Goal: Contribute content: Contribute content

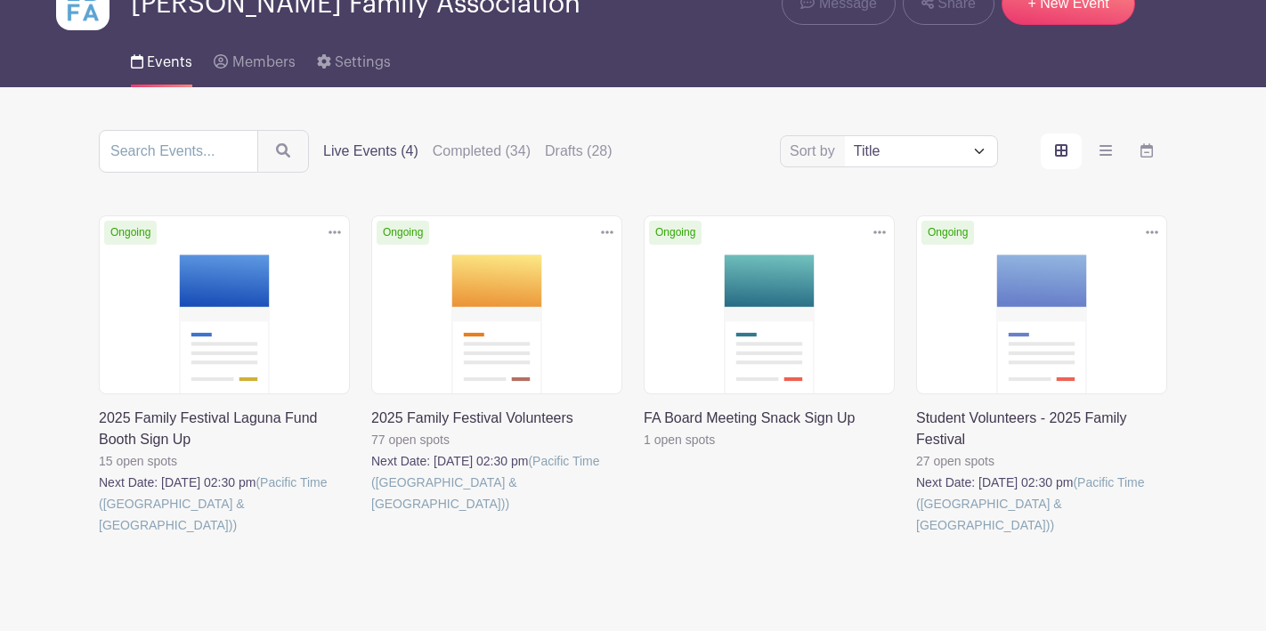
scroll to position [110, 0]
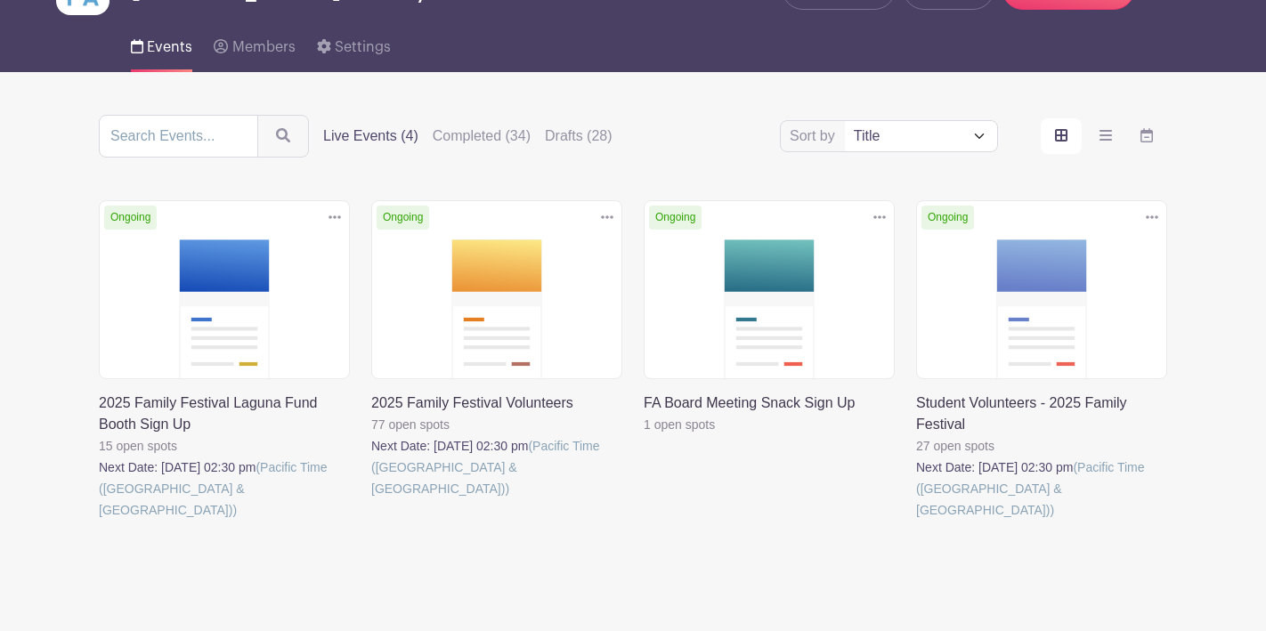
click at [916, 521] on link at bounding box center [916, 521] width 0 height 0
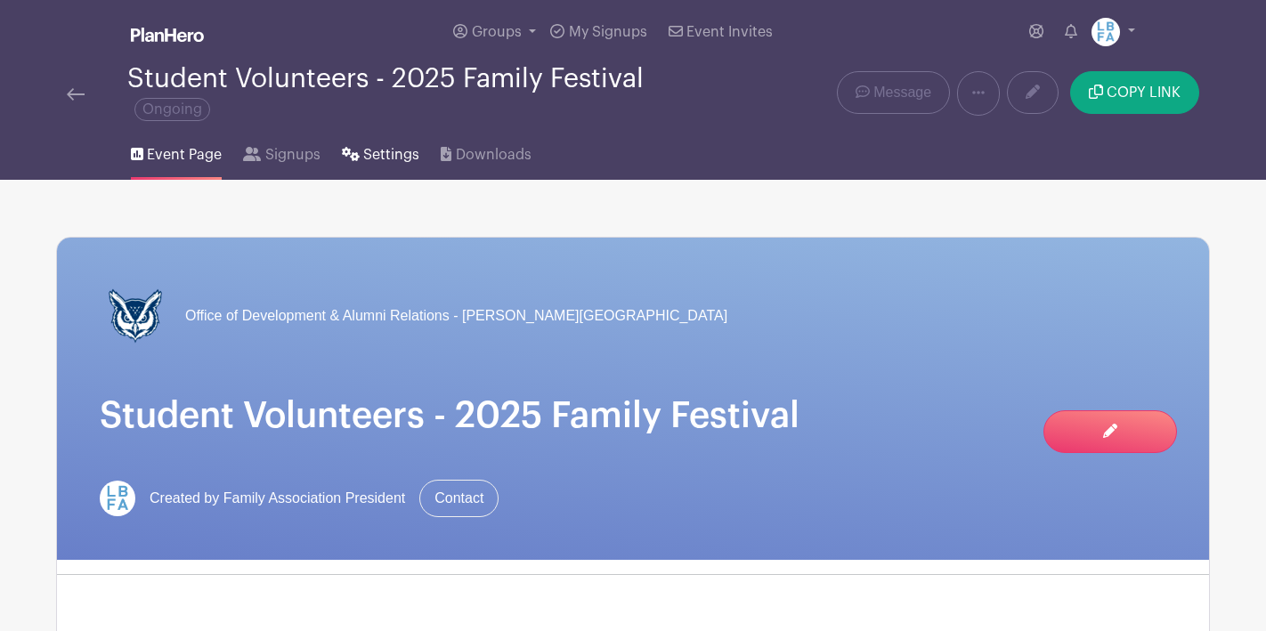
click at [398, 154] on span "Settings" at bounding box center [391, 154] width 56 height 21
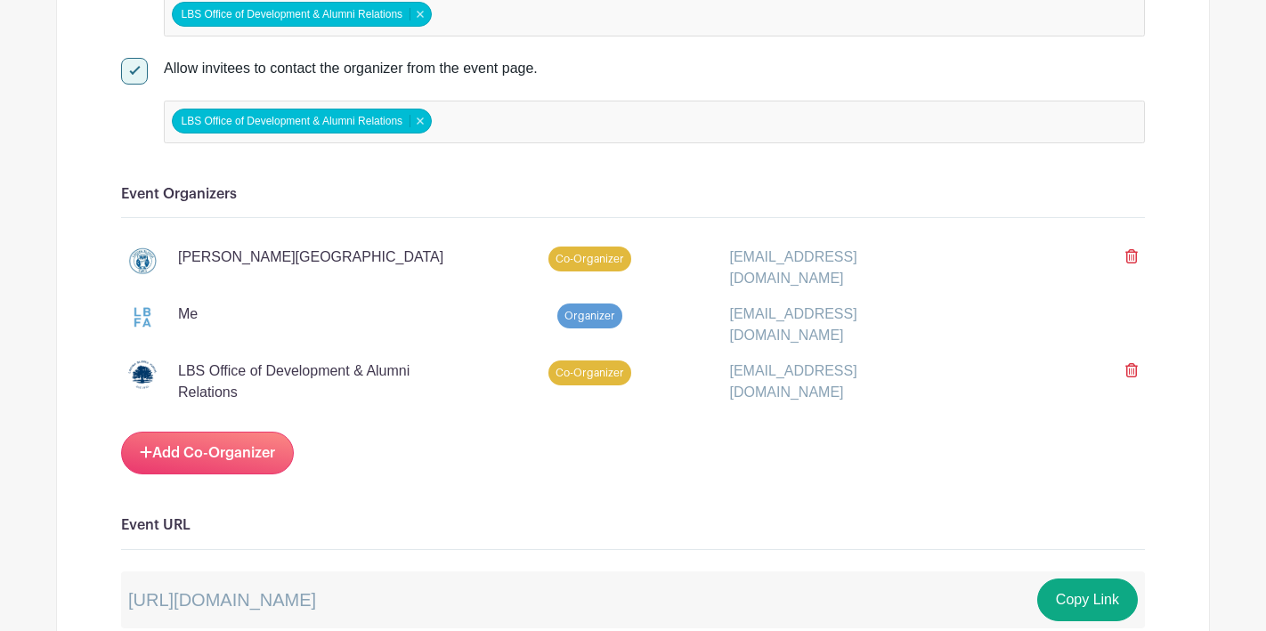
scroll to position [946, 0]
click at [1134, 261] on icon at bounding box center [1132, 256] width 12 height 14
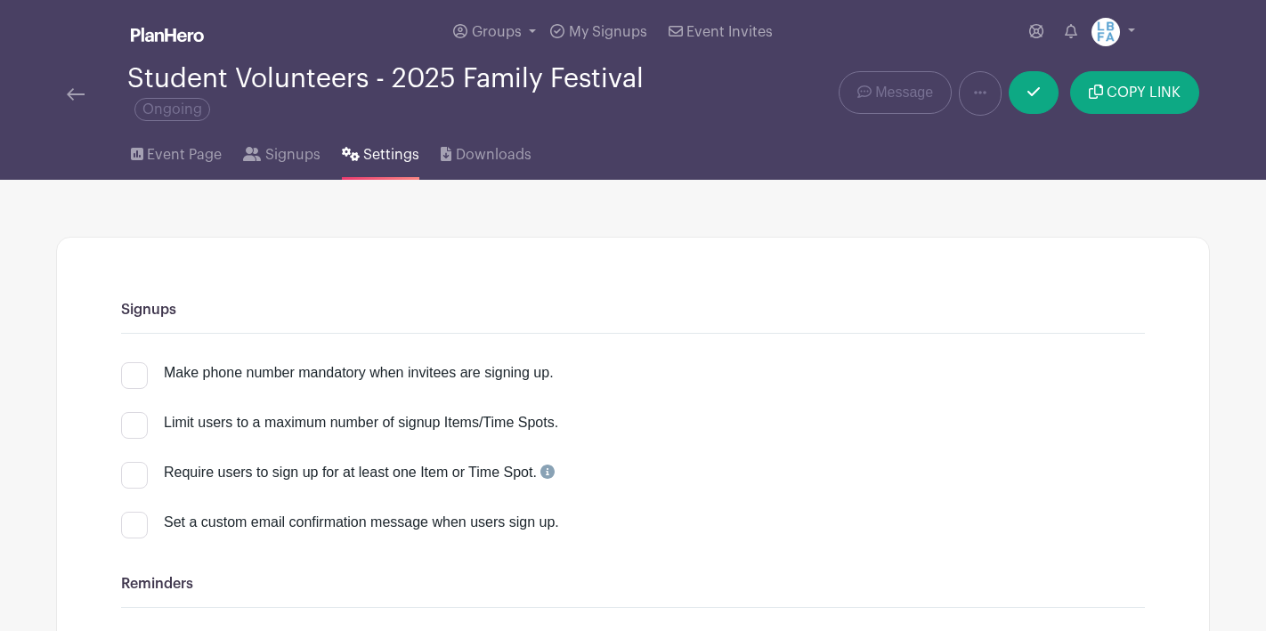
scroll to position [0, 0]
click at [286, 158] on span "Signups" at bounding box center [292, 154] width 55 height 21
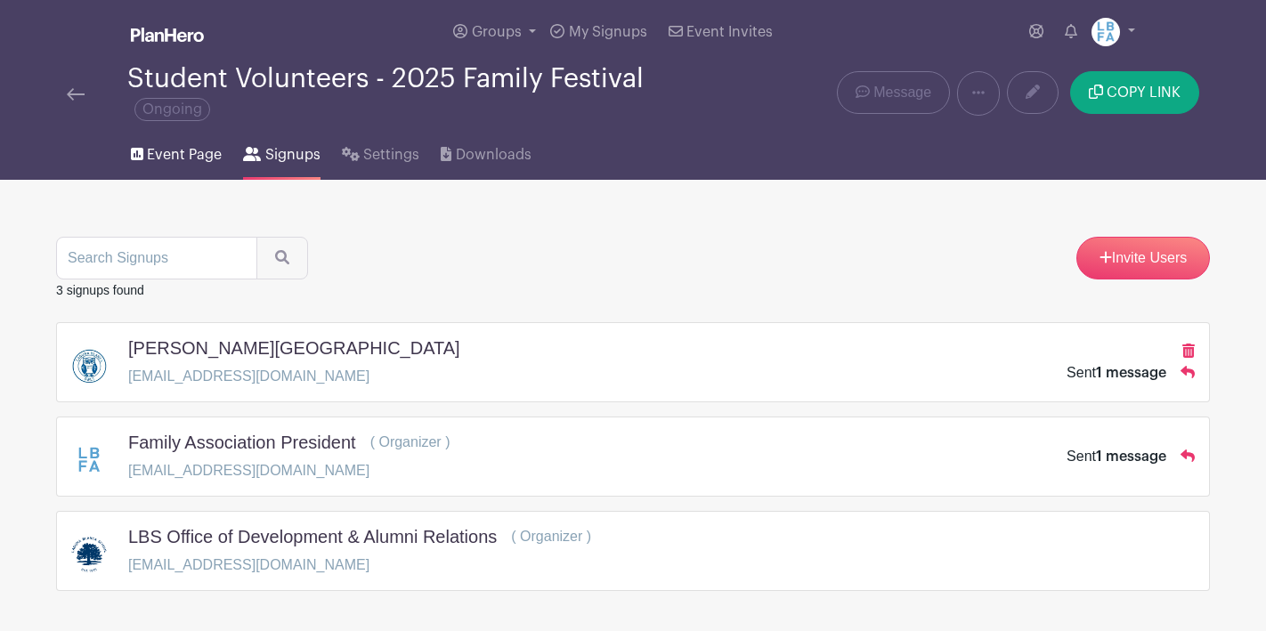
click at [191, 160] on span "Event Page" at bounding box center [184, 154] width 75 height 21
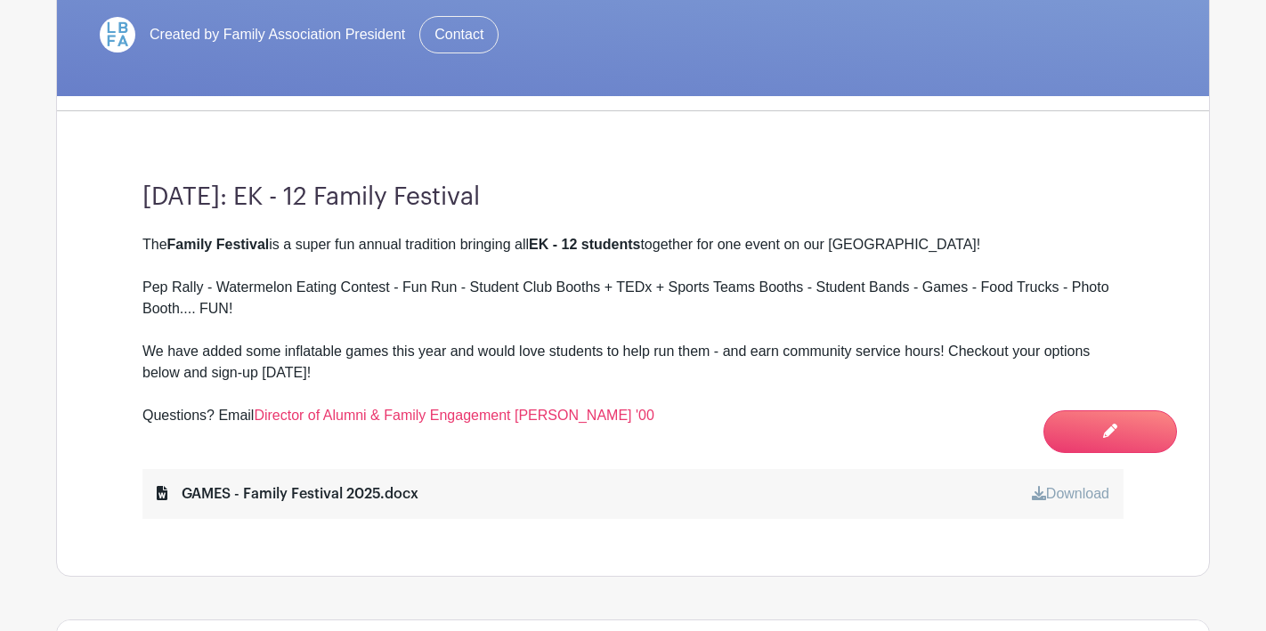
scroll to position [462, 0]
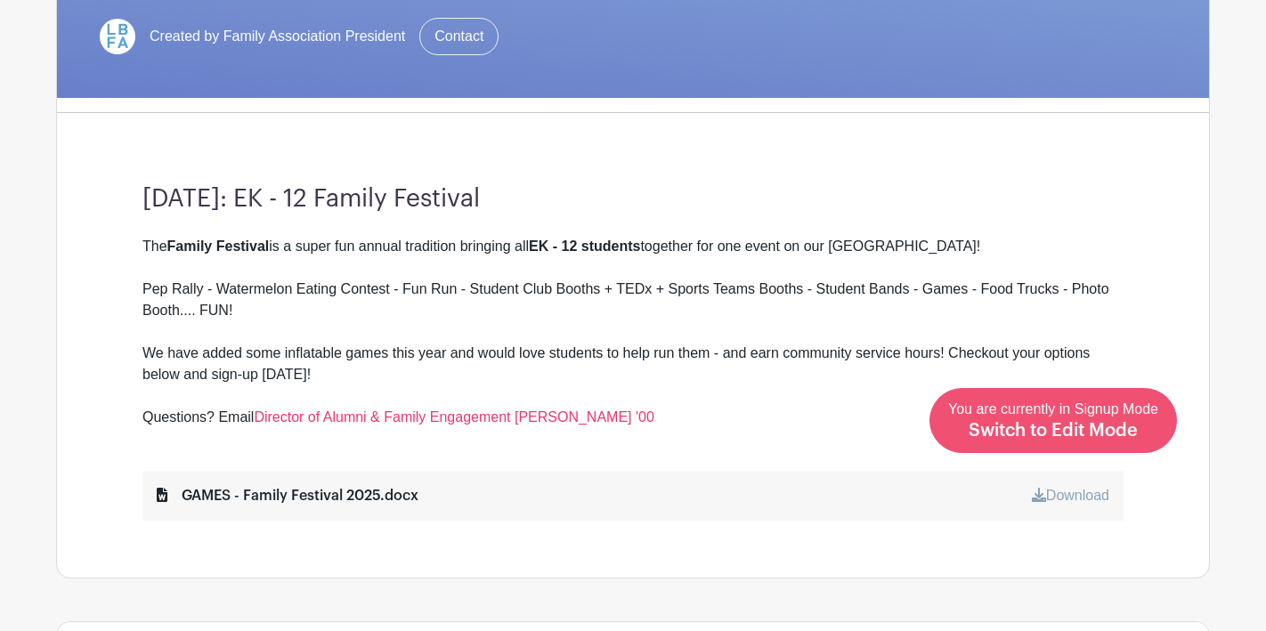
click at [1103, 428] on span "Switch to Edit Mode" at bounding box center [1053, 431] width 169 height 18
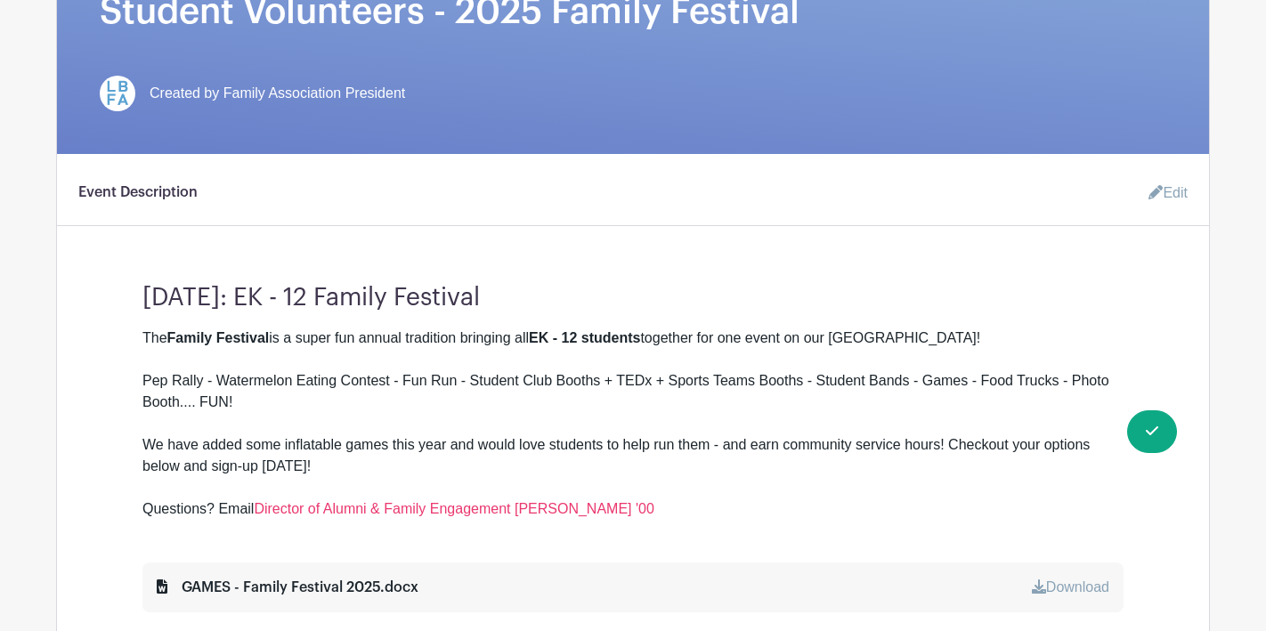
scroll to position [408, 0]
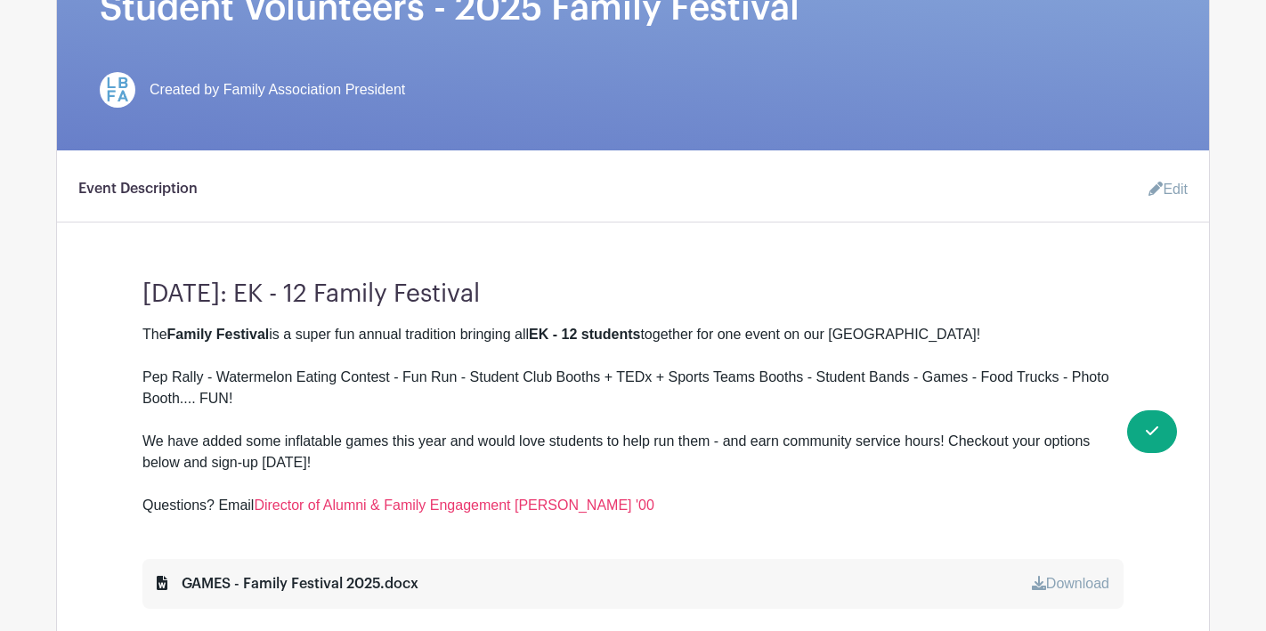
click at [145, 334] on div "The Family Festival is a super fun annual tradition bringing all EK - 12 studen…" at bounding box center [633, 420] width 981 height 192
click at [1182, 196] on link "Edit" at bounding box center [1161, 190] width 53 height 36
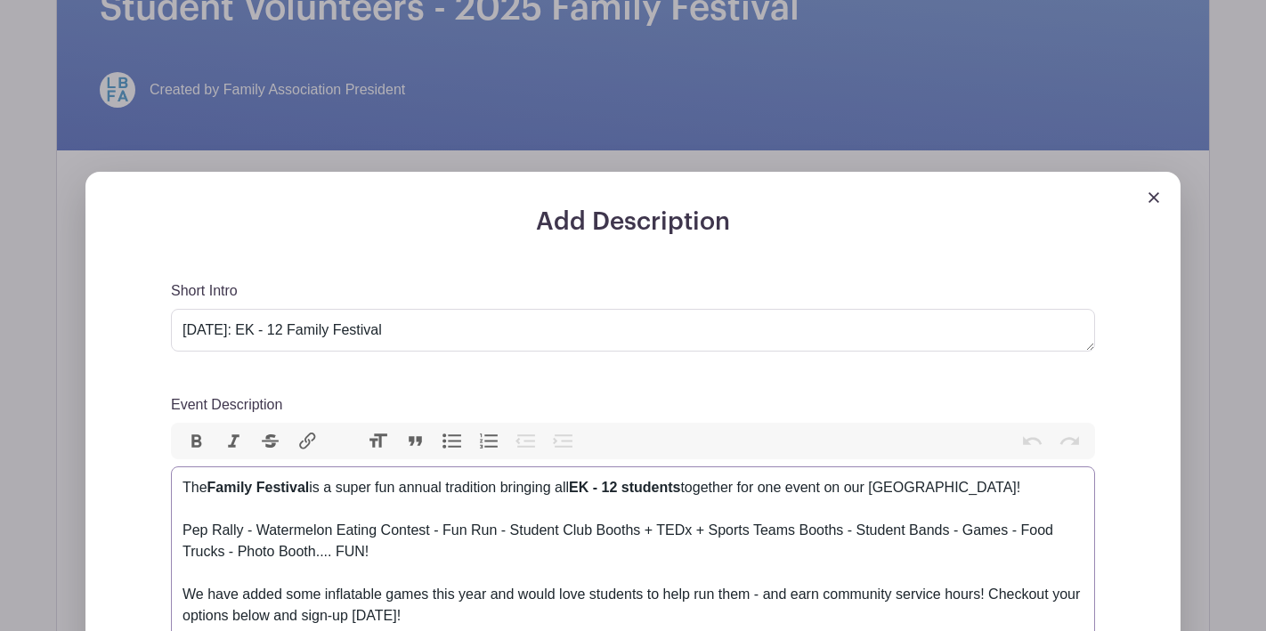
click at [182, 490] on trix-editor "The Family Festival is a super fun annual tradition bringing all EK - 12 studen…" at bounding box center [633, 574] width 924 height 214
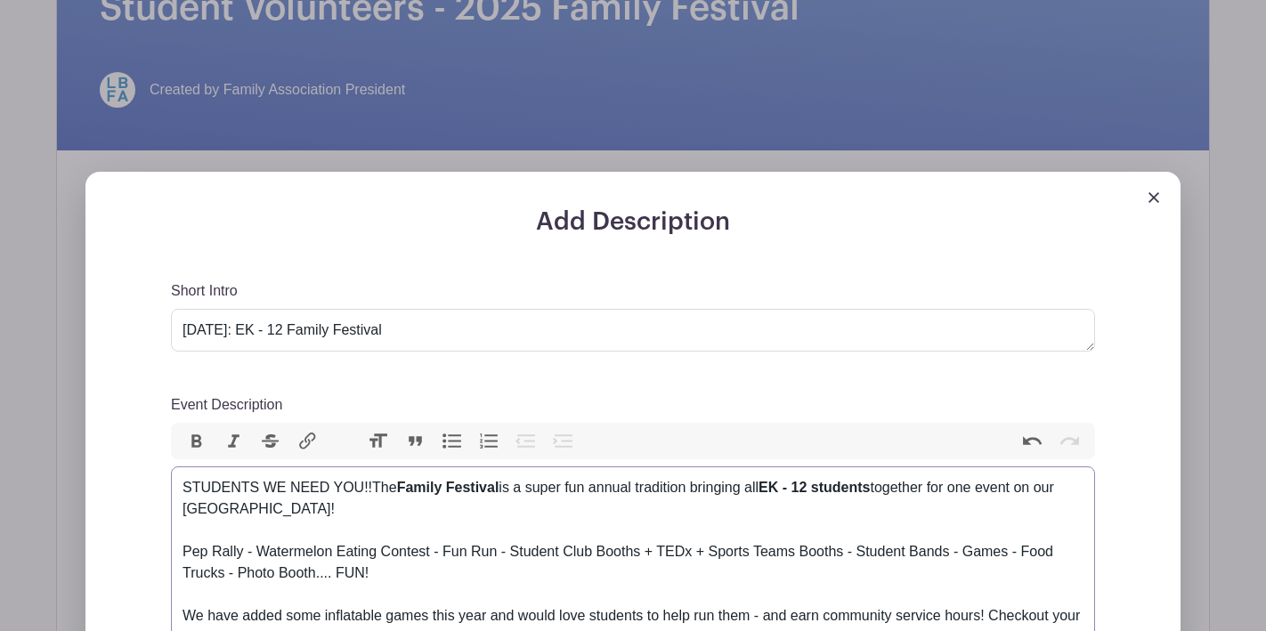
type trix-editor "<div>STUDENTS WE NEED YOU!!<br><br>The <strong>Family Festival</strong> is a su…"
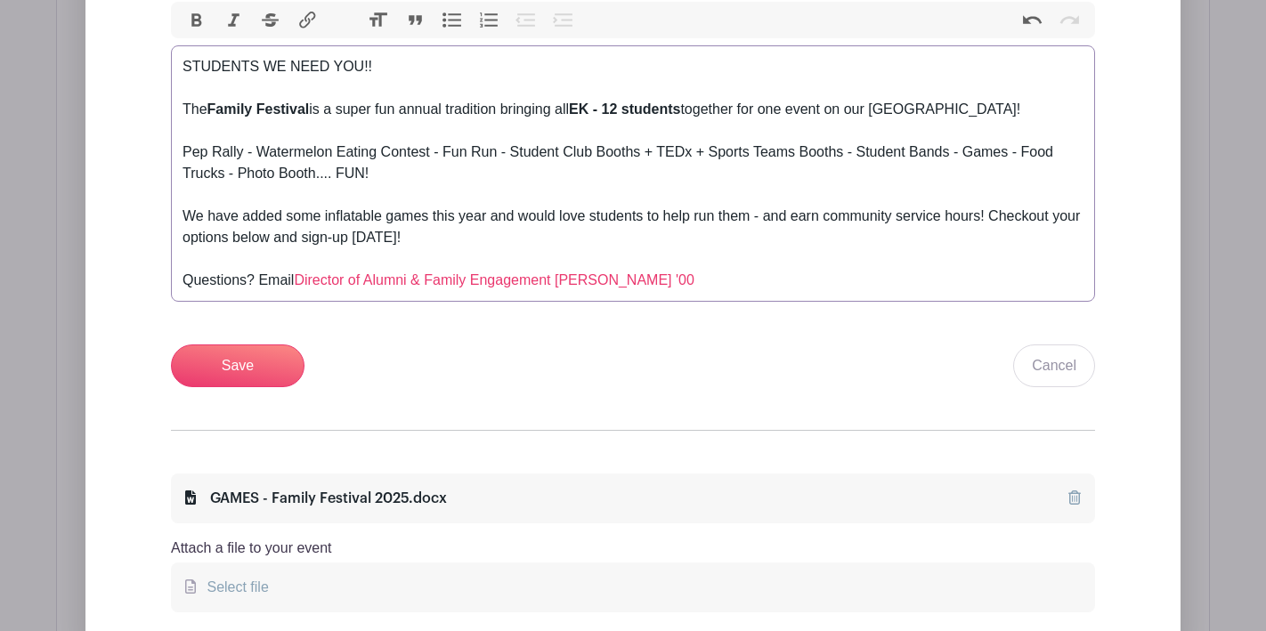
scroll to position [852, 0]
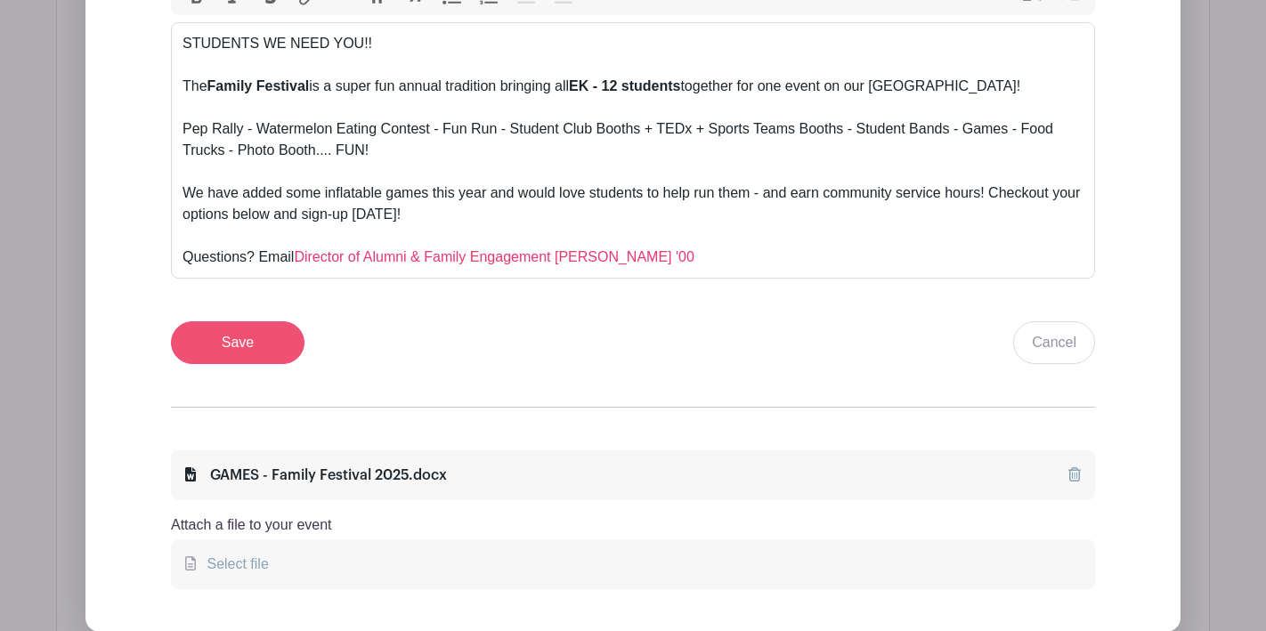
click at [257, 351] on input "Save" at bounding box center [238, 343] width 134 height 43
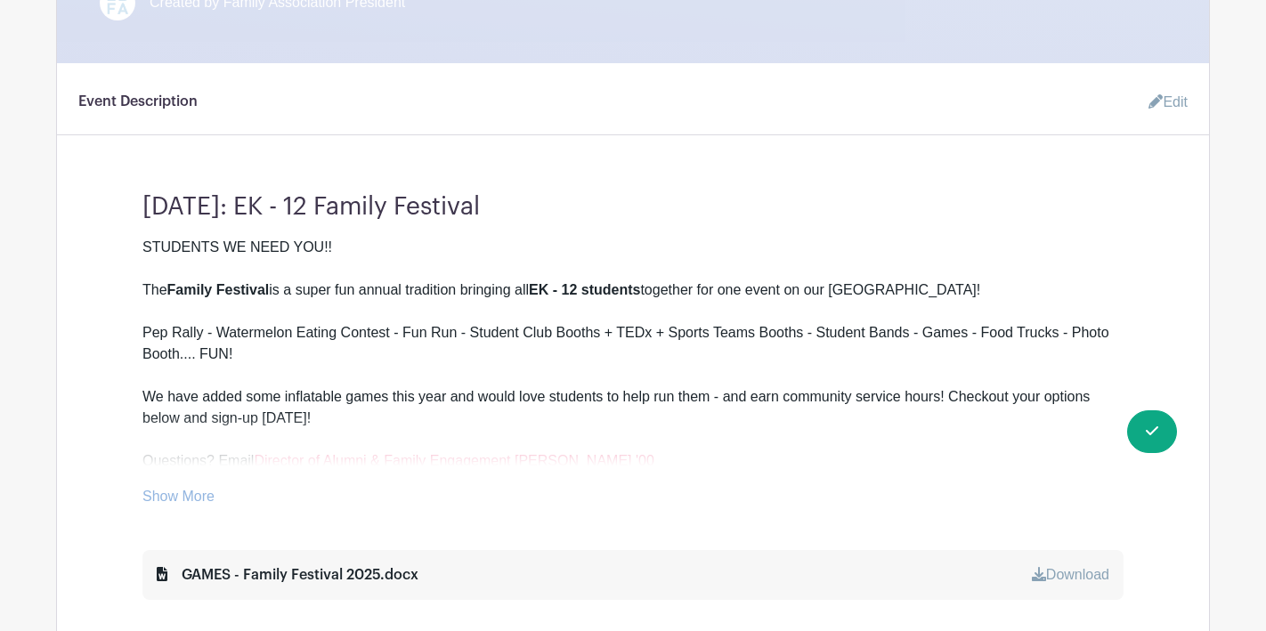
scroll to position [640, 0]
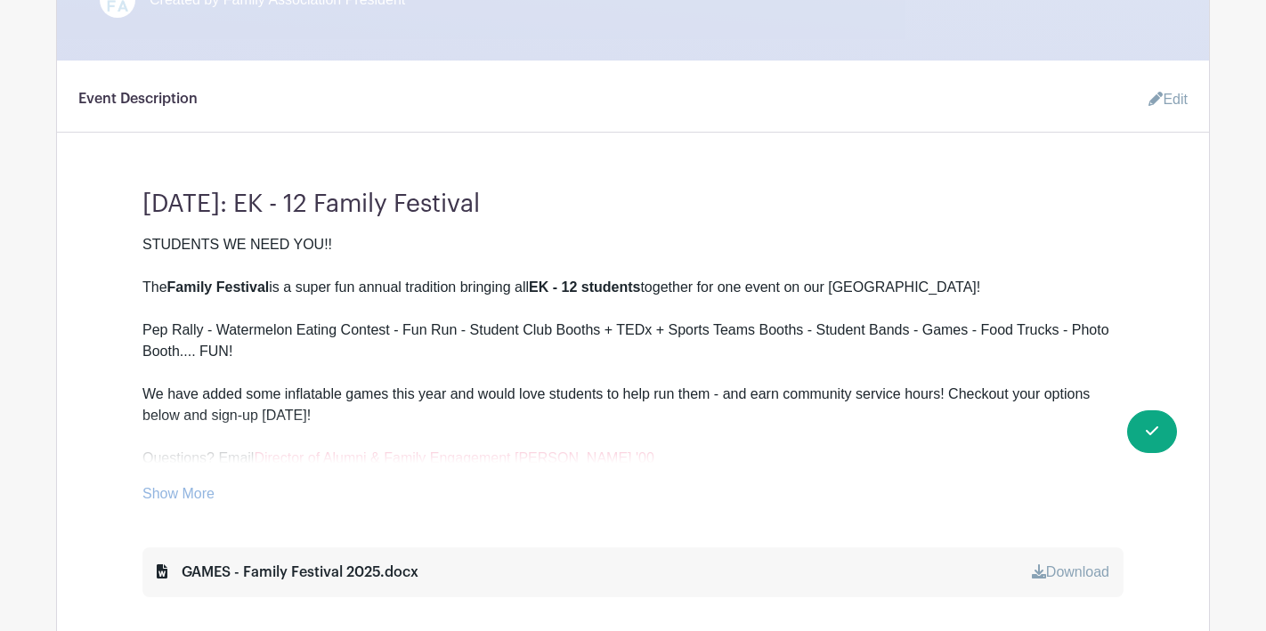
click at [1177, 105] on link "Edit" at bounding box center [1161, 100] width 53 height 36
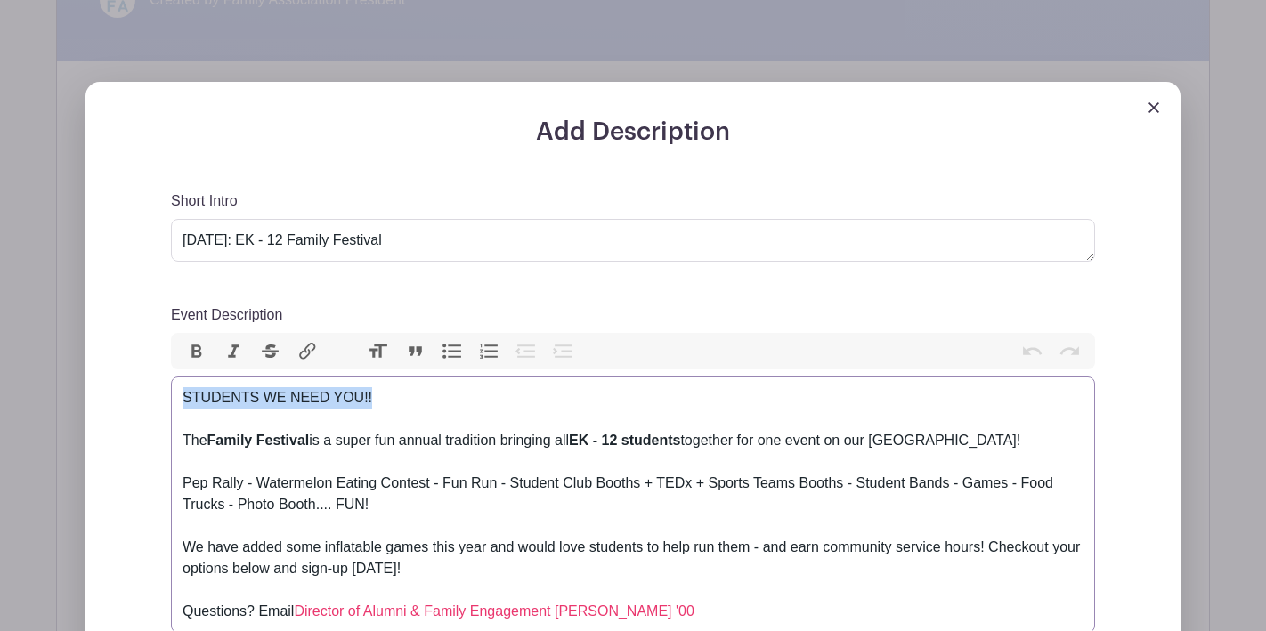
drag, startPoint x: 389, startPoint y: 403, endPoint x: 392, endPoint y: 395, distance: 9.3
click at [392, 395] on div "STUDENTS WE NEED YOU!! The Family Festival is a super fun annual tradition brin…" at bounding box center [633, 504] width 901 height 235
type trix-editor "<div>STUDENTS WE NEED YOU!!<br><br>The <strong>Family Festival</strong> is a su…"
click at [194, 349] on button "Bold" at bounding box center [196, 351] width 37 height 23
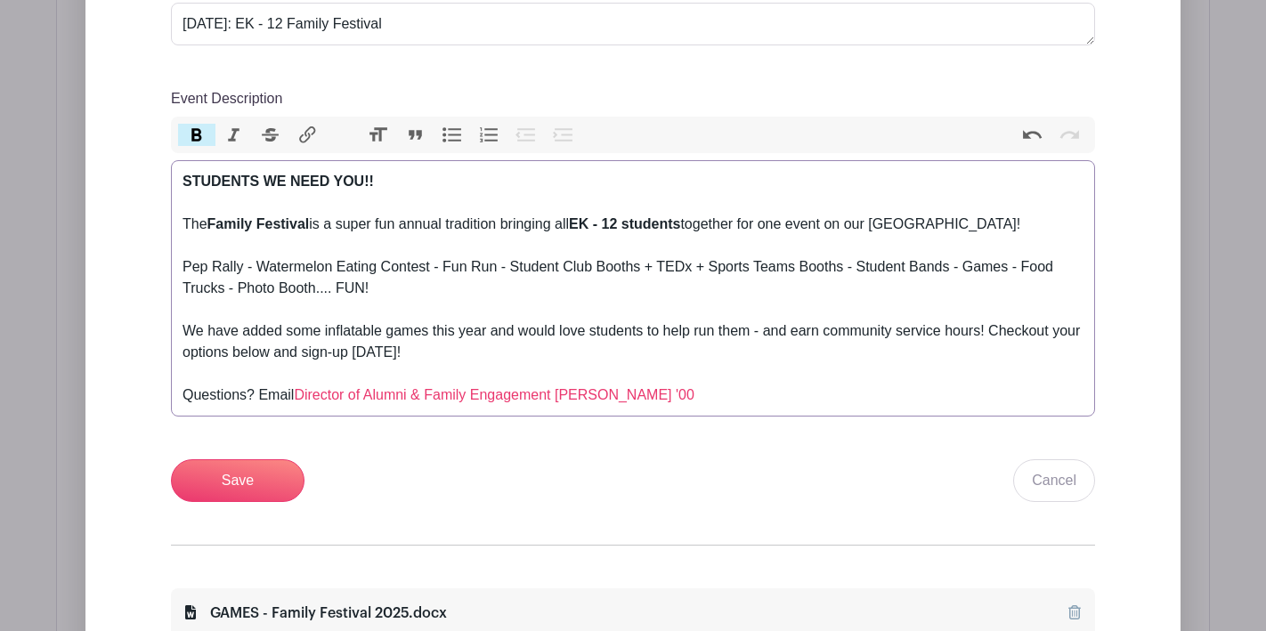
scroll to position [866, 0]
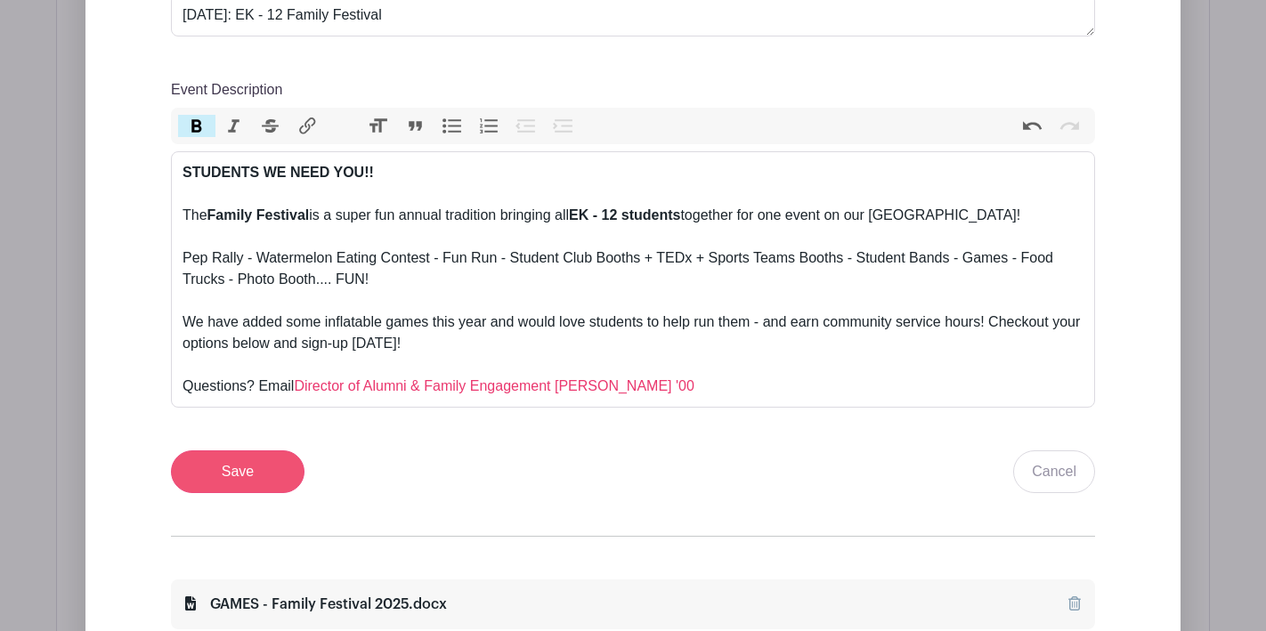
click at [256, 472] on input "Save" at bounding box center [238, 472] width 134 height 43
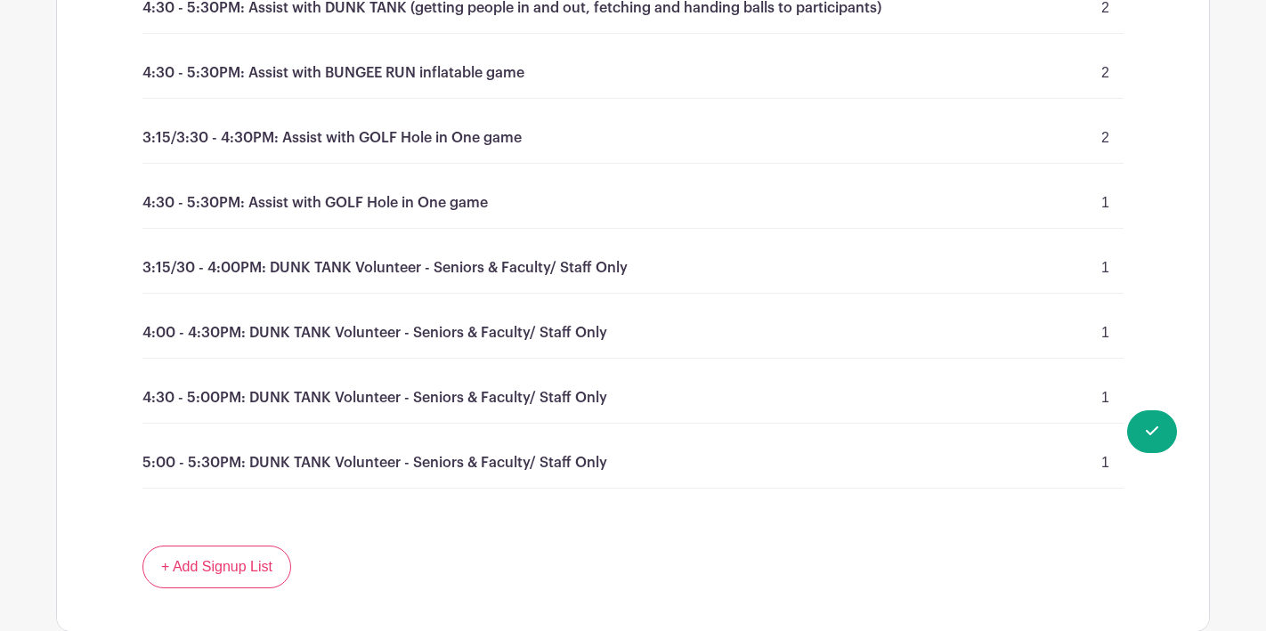
scroll to position [2300, 0]
